Goal: Check status

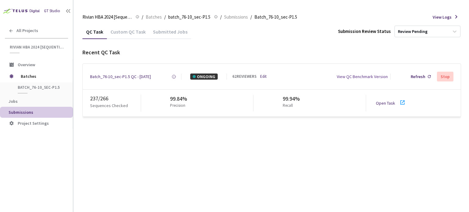
click at [389, 104] on link "Open Task" at bounding box center [385, 104] width 19 height 6
drag, startPoint x: 124, startPoint y: 78, endPoint x: 132, endPoint y: 78, distance: 7.7
click at [124, 78] on div "Batch_76-10_sec-P1.5 QC - [DATE]" at bounding box center [120, 77] width 61 height 6
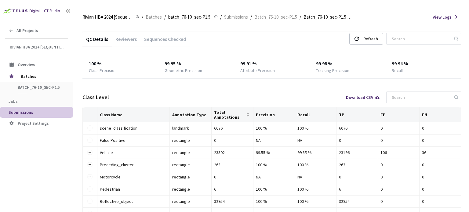
drag, startPoint x: 131, startPoint y: 41, endPoint x: 143, endPoint y: 41, distance: 11.9
click at [131, 41] on div "Reviewers" at bounding box center [126, 41] width 29 height 10
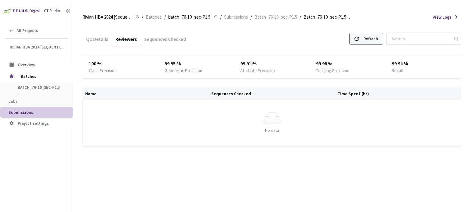
click at [373, 40] on div "Refresh" at bounding box center [371, 38] width 15 height 11
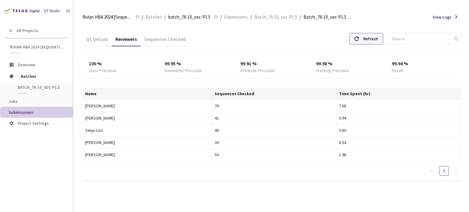
click at [372, 40] on div "Refresh" at bounding box center [371, 38] width 15 height 11
click at [376, 40] on div "Refresh" at bounding box center [371, 38] width 15 height 11
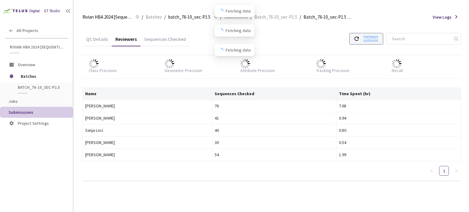
click at [376, 40] on div "Refresh" at bounding box center [371, 38] width 15 height 11
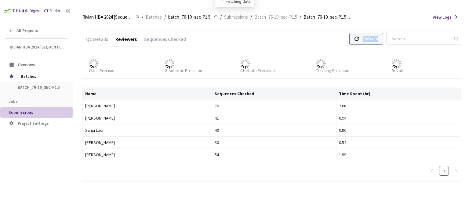
click at [376, 40] on div "Refresh" at bounding box center [371, 38] width 15 height 11
click at [373, 37] on div "Refresh" at bounding box center [371, 38] width 15 height 11
click at [375, 39] on div "Refresh" at bounding box center [371, 38] width 15 height 11
click at [359, 40] on icon at bounding box center [357, 39] width 4 height 4
